Goal: Transaction & Acquisition: Purchase product/service

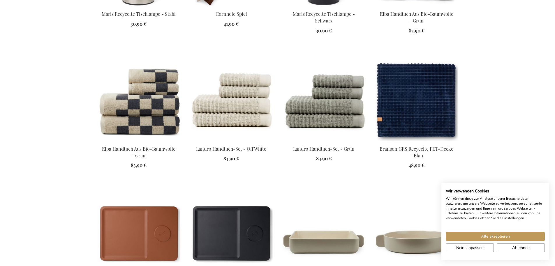
scroll to position [641, 0]
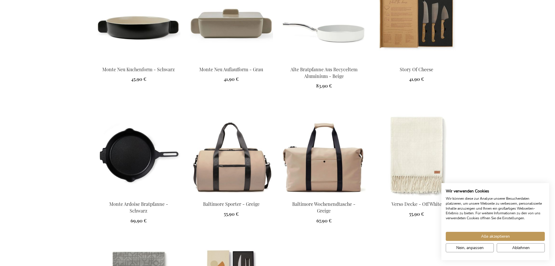
scroll to position [933, 0]
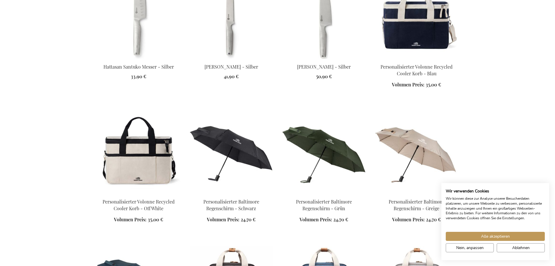
scroll to position [1632, 0]
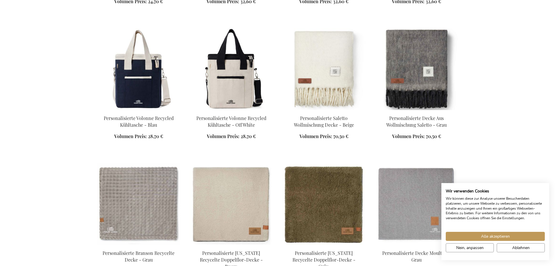
scroll to position [2041, 0]
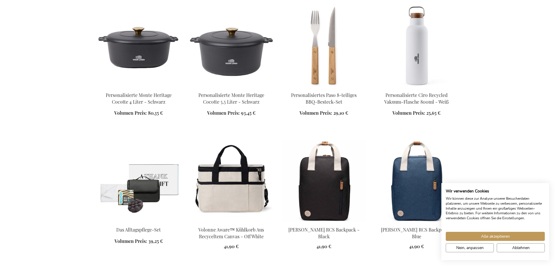
scroll to position [2536, 0]
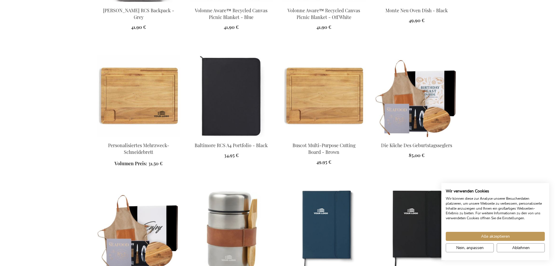
scroll to position [2886, 0]
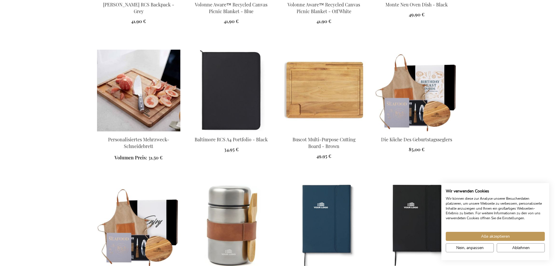
click at [131, 81] on img at bounding box center [138, 91] width 83 height 82
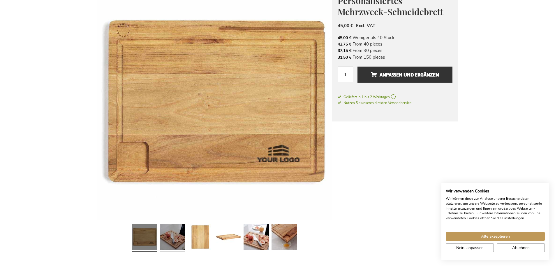
click at [183, 236] on link at bounding box center [173, 238] width 26 height 32
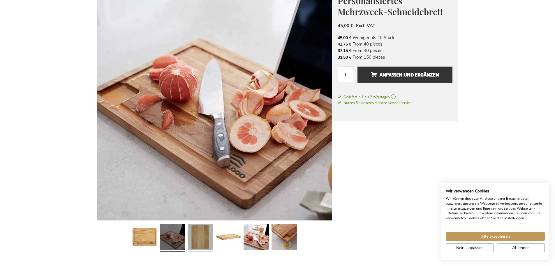
click at [208, 238] on link at bounding box center [201, 238] width 26 height 32
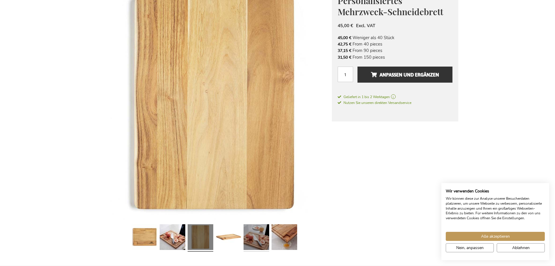
click at [251, 242] on link at bounding box center [257, 238] width 26 height 32
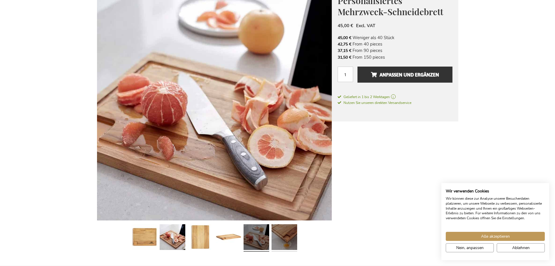
click at [287, 242] on link at bounding box center [285, 238] width 26 height 32
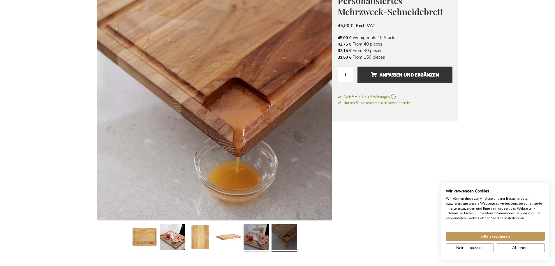
click at [258, 242] on link at bounding box center [257, 238] width 26 height 32
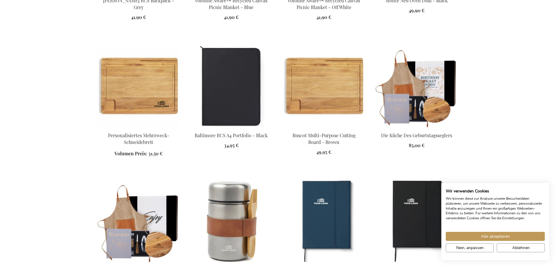
scroll to position [519, 0]
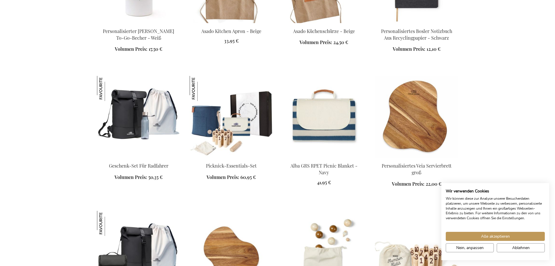
scroll to position [1102, 0]
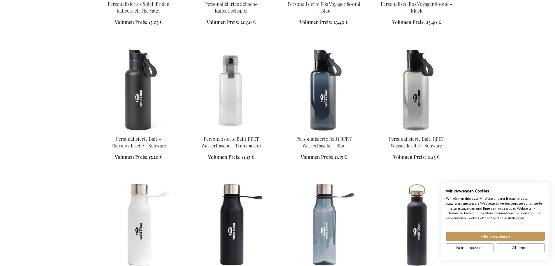
scroll to position [3084, 0]
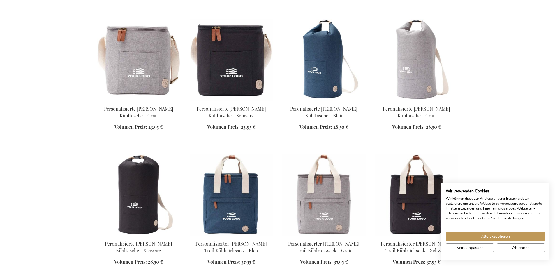
scroll to position [3551, 0]
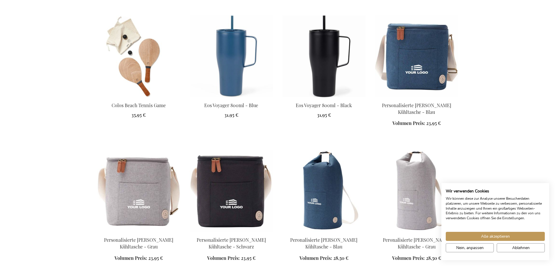
scroll to position [3405, 0]
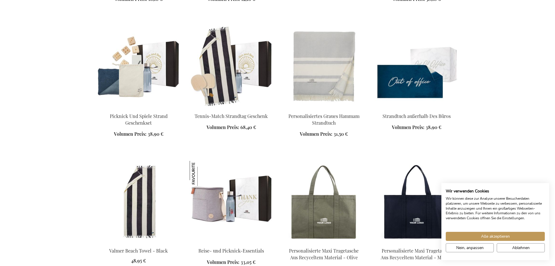
scroll to position [5008, 0]
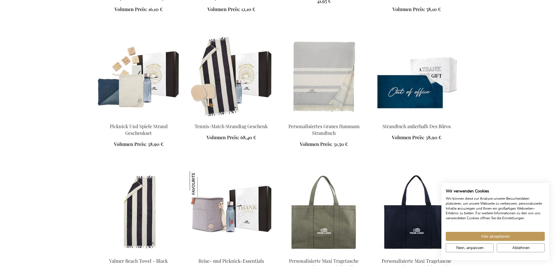
click at [431, 57] on img at bounding box center [416, 77] width 83 height 82
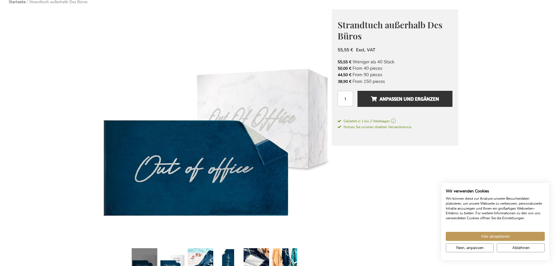
scroll to position [117, 0]
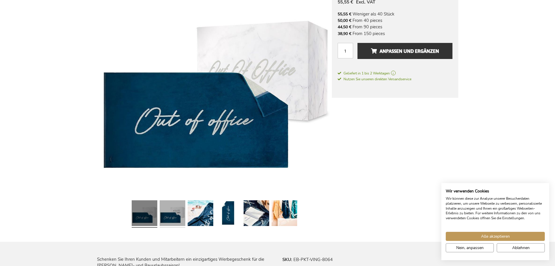
click at [178, 208] on link at bounding box center [173, 214] width 26 height 32
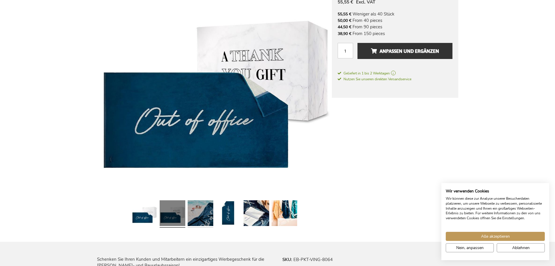
click at [204, 213] on link at bounding box center [201, 214] width 26 height 32
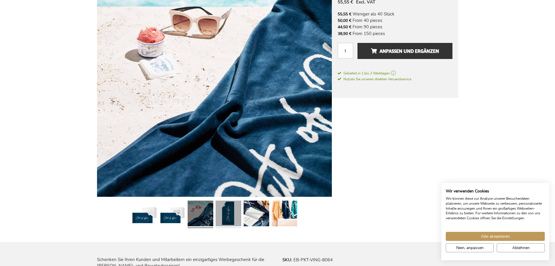
click at [226, 212] on link at bounding box center [229, 214] width 26 height 32
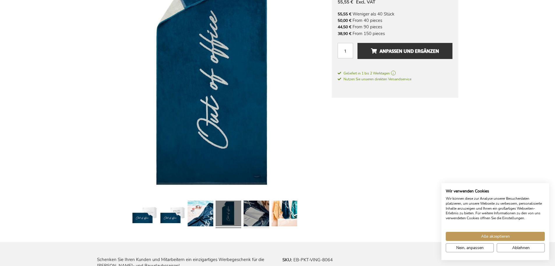
click at [264, 223] on link at bounding box center [257, 214] width 26 height 32
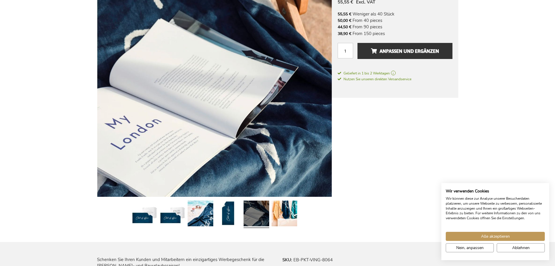
click at [270, 220] on div at bounding box center [257, 214] width 28 height 32
click at [286, 217] on link at bounding box center [285, 214] width 26 height 32
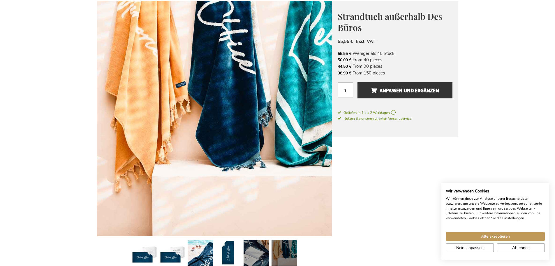
scroll to position [87, 0]
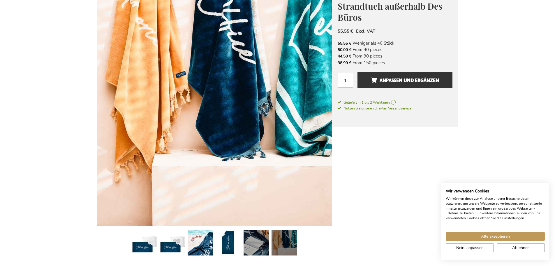
click at [245, 241] on link at bounding box center [257, 243] width 26 height 32
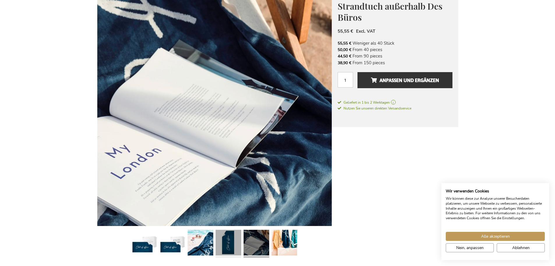
click at [225, 241] on link at bounding box center [229, 243] width 26 height 32
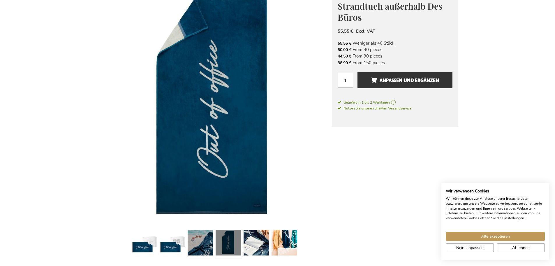
click at [202, 243] on link at bounding box center [201, 243] width 26 height 32
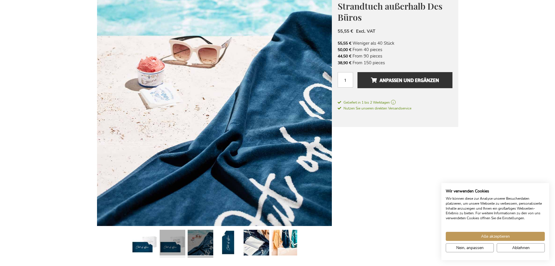
click at [173, 243] on link at bounding box center [173, 243] width 26 height 32
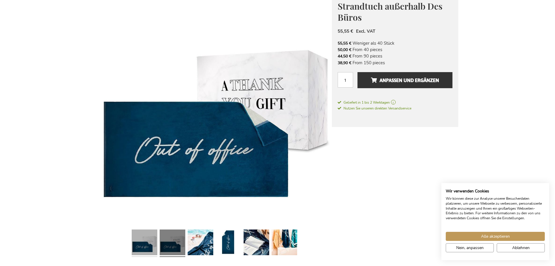
click at [152, 243] on link at bounding box center [145, 243] width 26 height 32
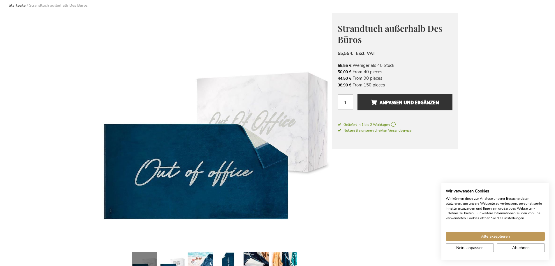
scroll to position [29, 0]
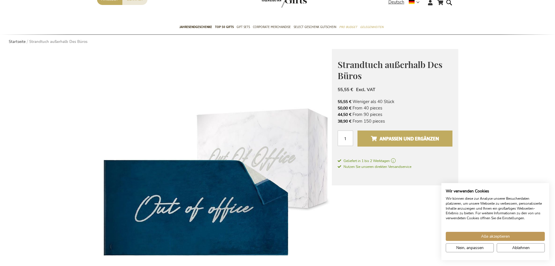
click at [447, 133] on button "Anpassen und ergänzen" at bounding box center [405, 138] width 95 height 16
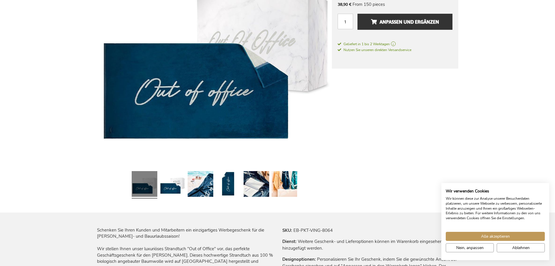
scroll to position [58, 0]
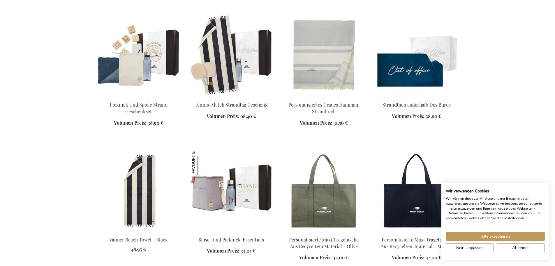
scroll to position [606, 0]
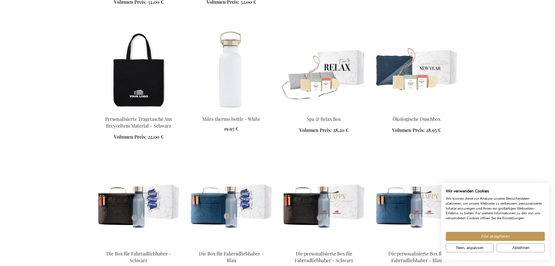
scroll to position [985, 0]
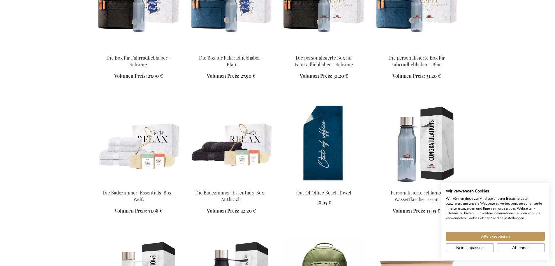
scroll to position [1189, 0]
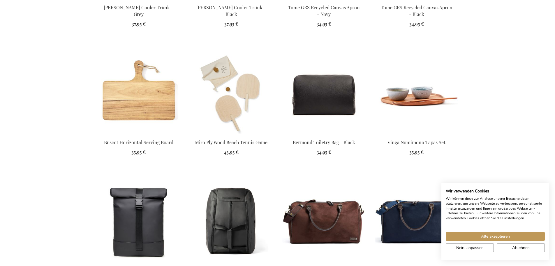
scroll to position [2559, 0]
